Goal: Task Accomplishment & Management: Manage account settings

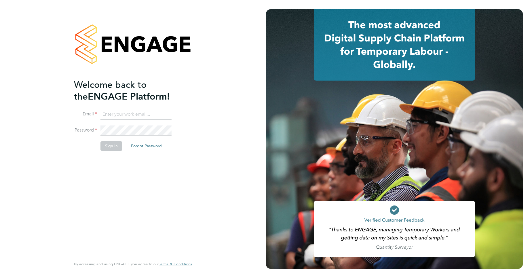
type input "kim.tibble@networkrail.co.uk"
click at [106, 148] on button "Sign In" at bounding box center [112, 145] width 22 height 9
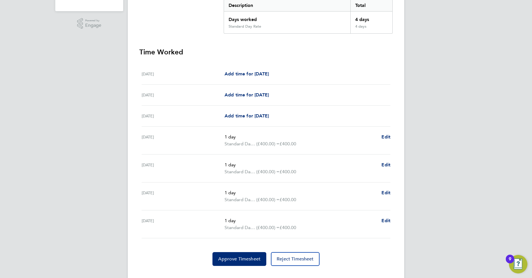
scroll to position [136, 0]
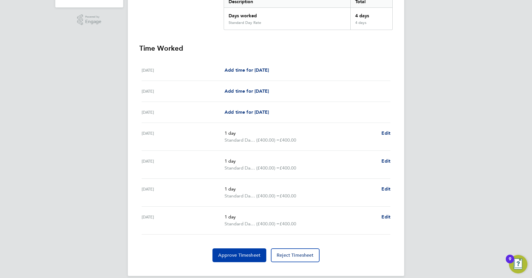
click at [250, 252] on button "Approve Timesheet" at bounding box center [240, 256] width 54 height 14
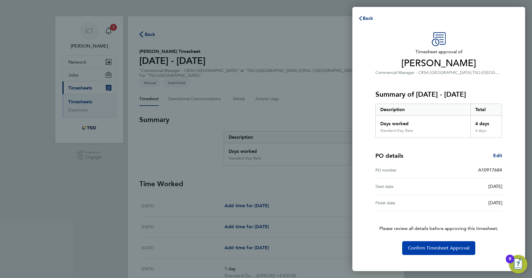
click at [438, 249] on span "Confirm Timesheet Approval" at bounding box center [439, 249] width 62 height 6
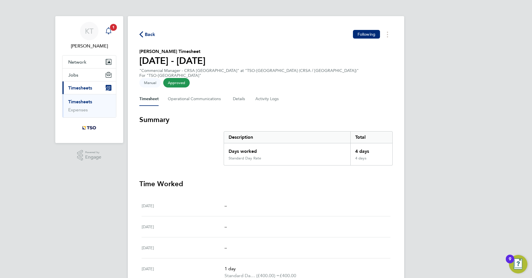
click at [109, 26] on div "Main navigation" at bounding box center [109, 31] width 12 height 12
